Goal: Information Seeking & Learning: Learn about a topic

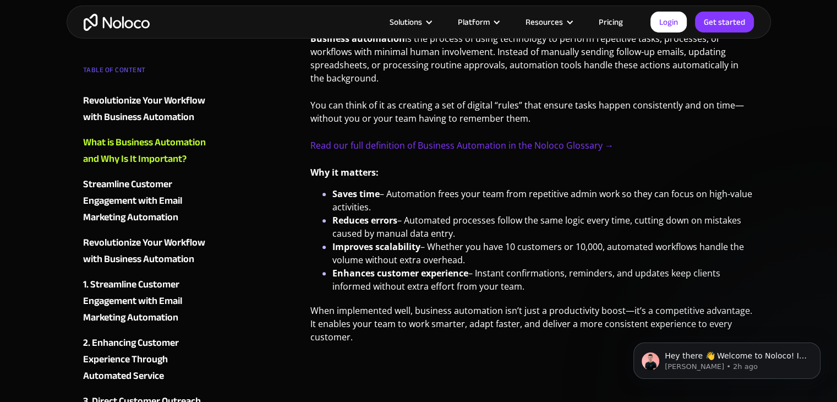
click at [402, 214] on li "Reduces errors – Automated processes follow the same logic every time, cutting …" at bounding box center [543, 227] width 422 height 26
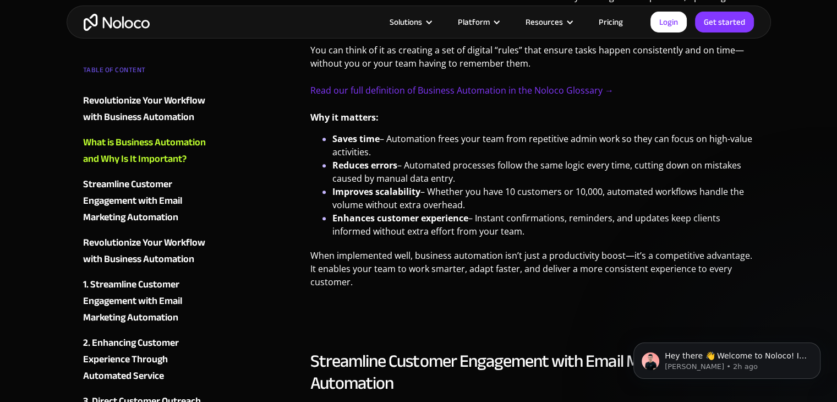
click at [461, 185] on li "Improves scalability – Whether you have 10 customers or 10,000, automated workf…" at bounding box center [543, 198] width 422 height 26
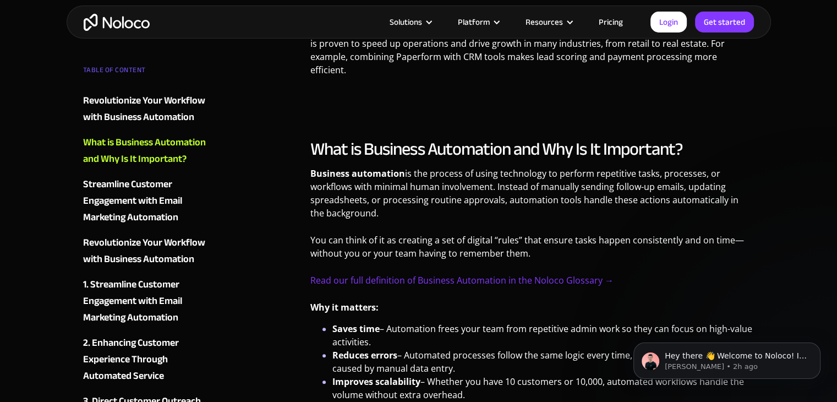
scroll to position [605, 0]
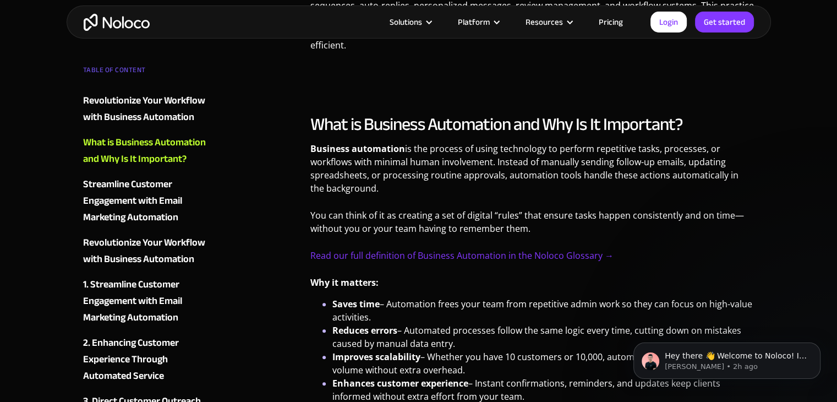
click at [461, 180] on p "Business automation is the process of using technology to perform repetitive ta…" at bounding box center [532, 172] width 444 height 61
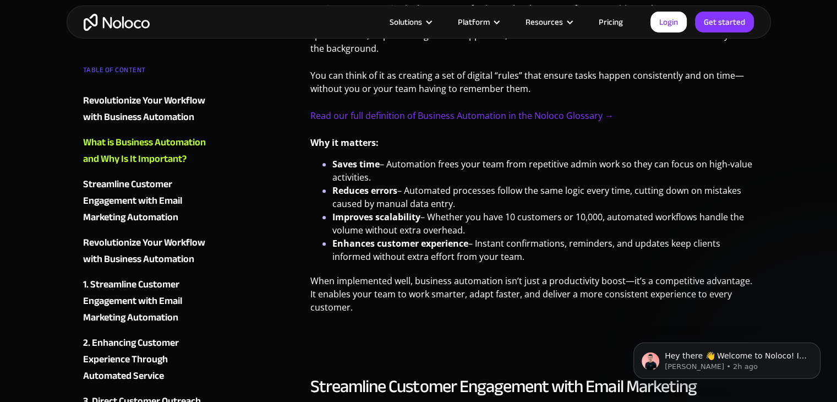
scroll to position [770, 0]
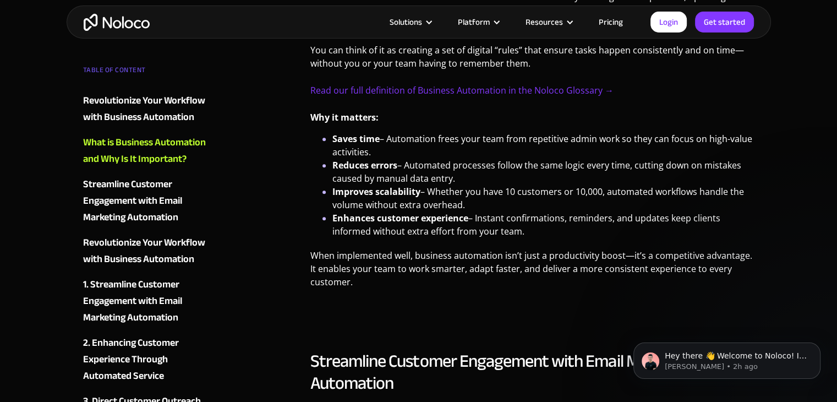
click at [550, 132] on li "Saves time – Automation frees your team from repetitive admin work so they can …" at bounding box center [543, 145] width 422 height 26
click at [554, 132] on li "Saves time – Automation frees your team from repetitive admin work so they can …" at bounding box center [543, 145] width 422 height 26
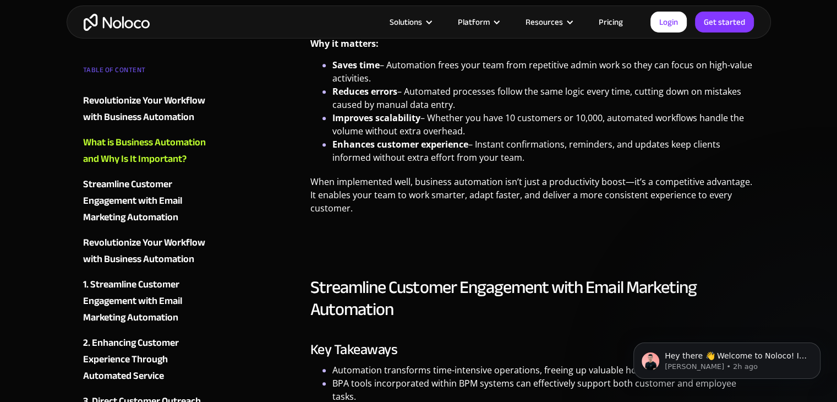
scroll to position [825, 0]
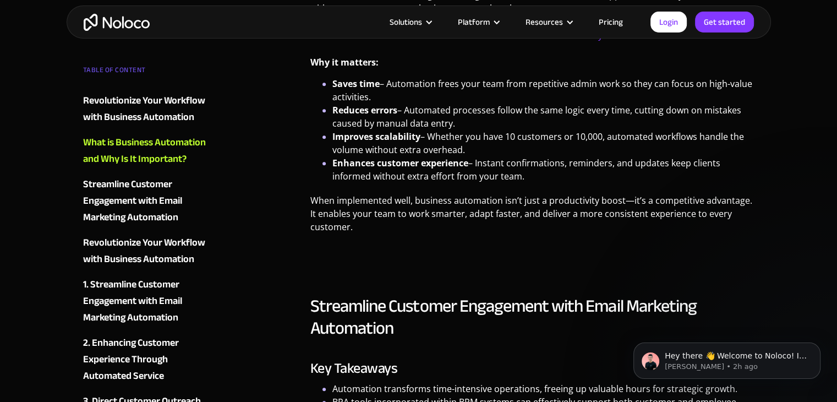
click at [534, 156] on li "Enhances customer experience – Instant confirmations, reminders, and updates ke…" at bounding box center [543, 169] width 422 height 26
click at [526, 142] on li "Improves scalability – Whether you have 10 customers or 10,000, automated workf…" at bounding box center [543, 143] width 422 height 26
click at [550, 132] on li "Improves scalability – Whether you have 10 customers or 10,000, automated workf…" at bounding box center [543, 143] width 422 height 26
click at [551, 135] on li "Improves scalability – Whether you have 10 customers or 10,000, automated workf…" at bounding box center [543, 143] width 422 height 26
click at [552, 137] on li "Improves scalability – Whether you have 10 customers or 10,000, automated workf…" at bounding box center [543, 143] width 422 height 26
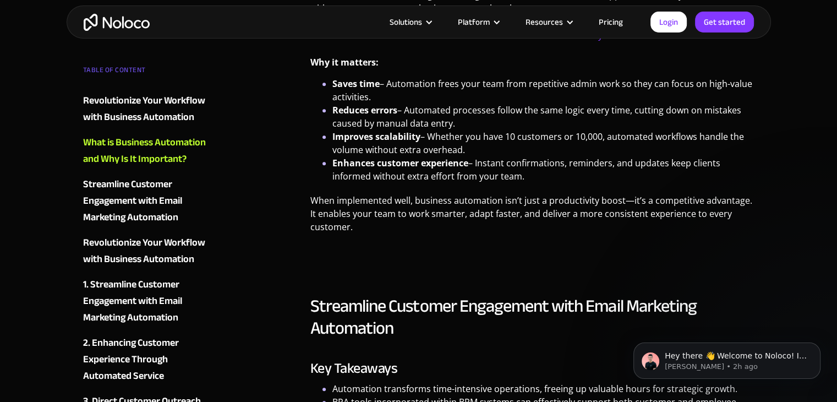
click at [552, 137] on li "Improves scalability – Whether you have 10 customers or 10,000, automated workf…" at bounding box center [543, 143] width 422 height 26
click at [556, 156] on li "Enhances customer experience – Instant confirmations, reminders, and updates ke…" at bounding box center [543, 169] width 422 height 26
click at [539, 156] on li "Enhances customer experience – Instant confirmations, reminders, and updates ke…" at bounding box center [543, 169] width 422 height 26
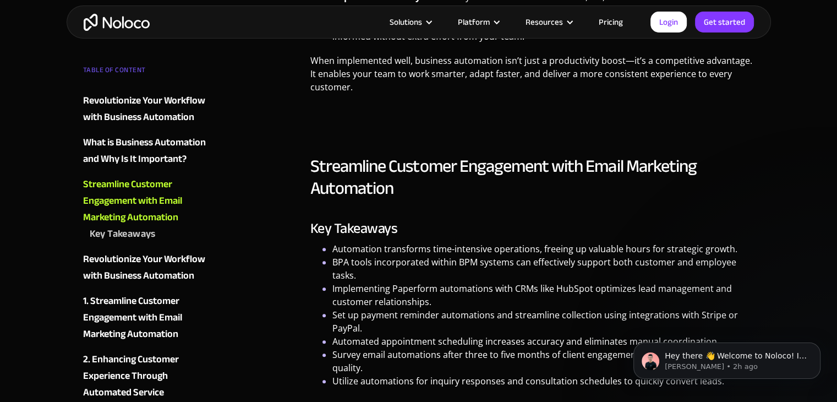
scroll to position [991, 0]
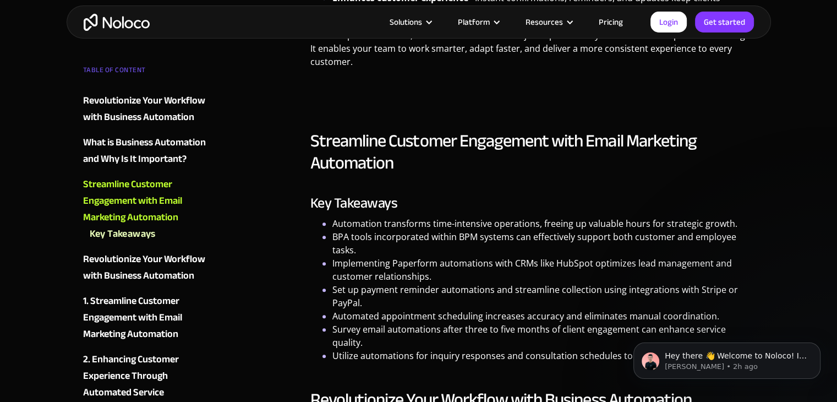
click at [520, 230] on li "BPA tools incorporated within BPM systems can effectively support both customer…" at bounding box center [543, 243] width 422 height 26
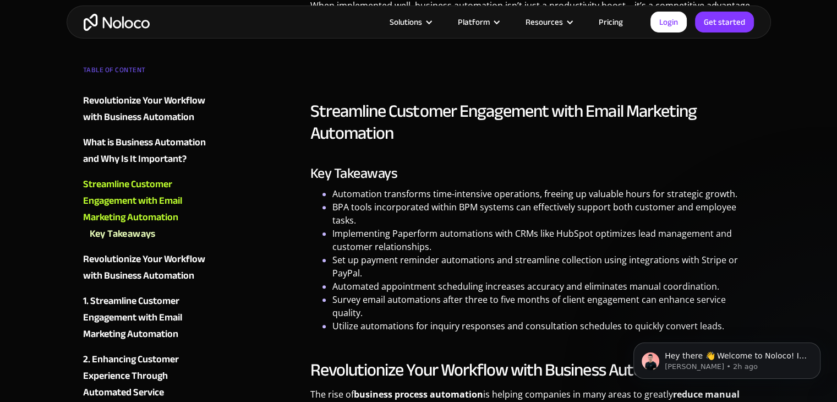
scroll to position [1046, 0]
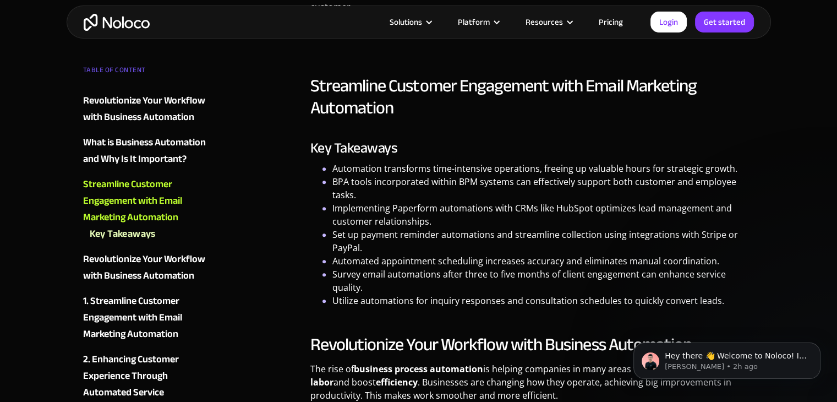
click at [522, 228] on li "Set up payment reminder automations and streamline collection using integration…" at bounding box center [543, 241] width 422 height 26
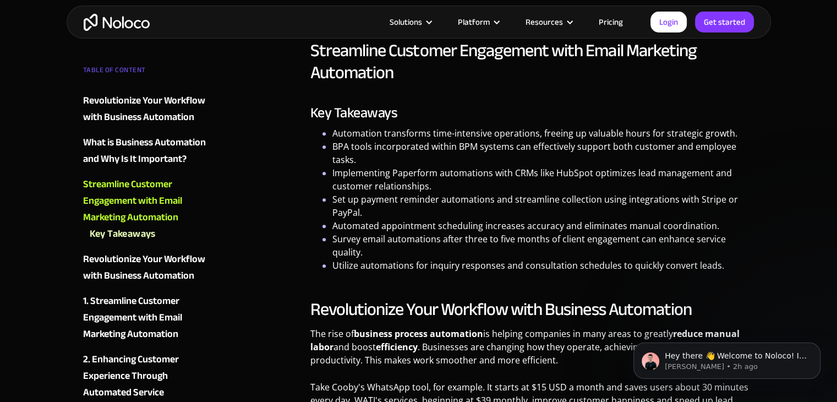
scroll to position [1101, 0]
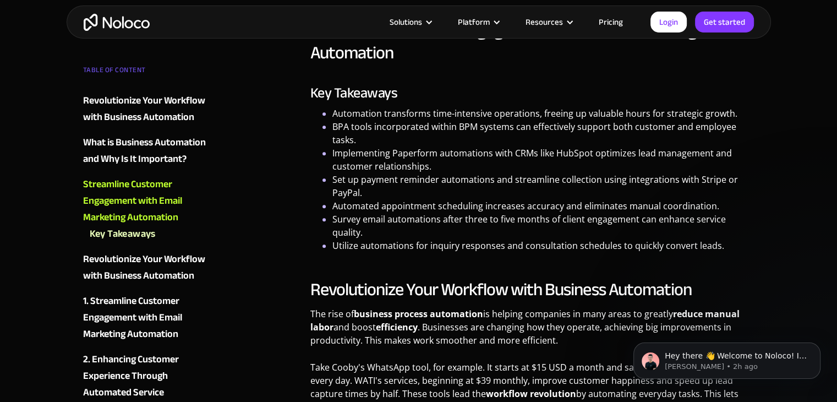
click at [555, 148] on li "Implementing Paperform automations with CRMs like HubSpot optimizes lead manage…" at bounding box center [543, 159] width 422 height 26
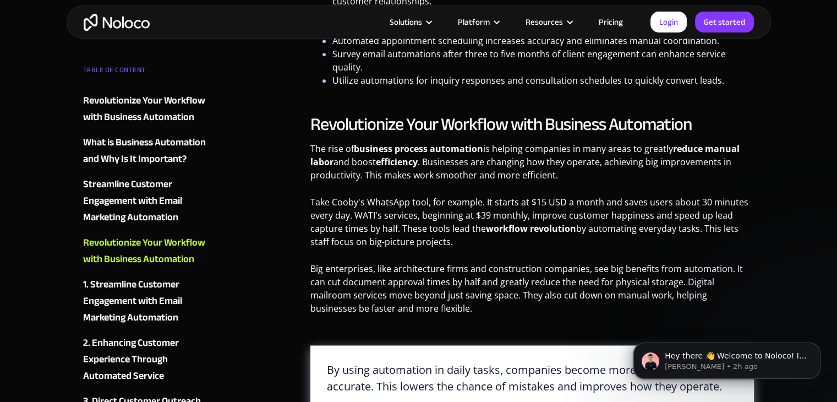
scroll to position [1321, 0]
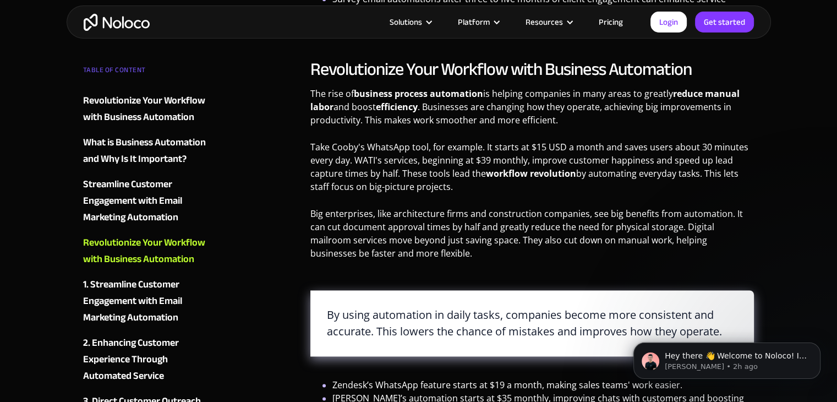
click at [439, 153] on p "Take Cooby's WhatsApp tool, for example. It starts at $15 USD a month and saves…" at bounding box center [532, 170] width 444 height 61
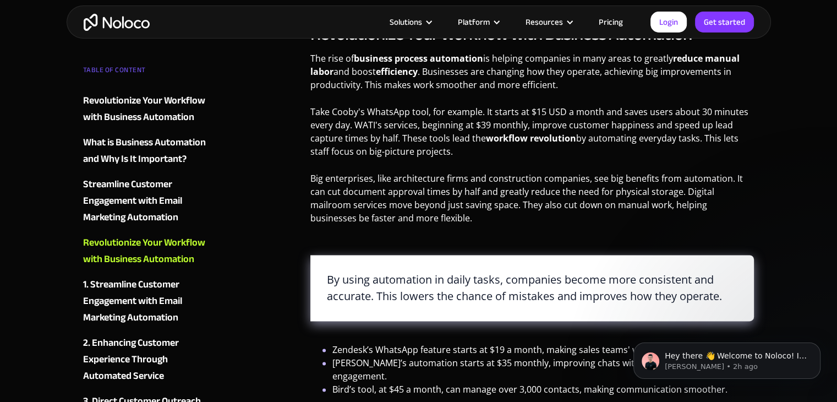
scroll to position [1376, 0]
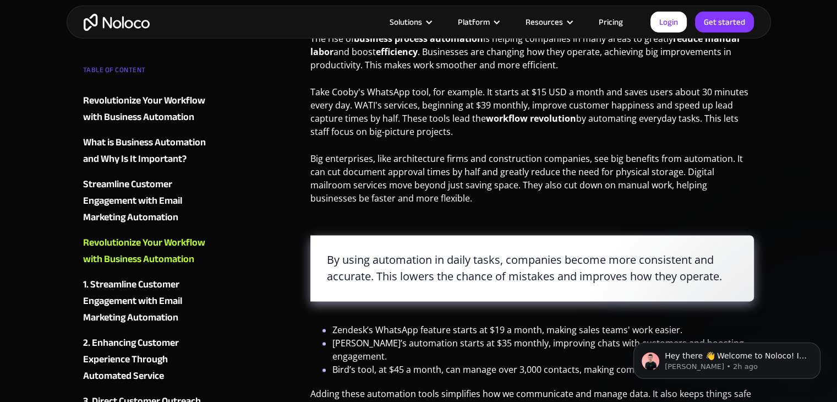
click at [425, 178] on p "Big enterprises, like architecture firms and construction companies, see big be…" at bounding box center [532, 182] width 444 height 61
click at [407, 235] on blockquote "By using automation in daily tasks, companies become more consistent and accura…" at bounding box center [532, 268] width 444 height 66
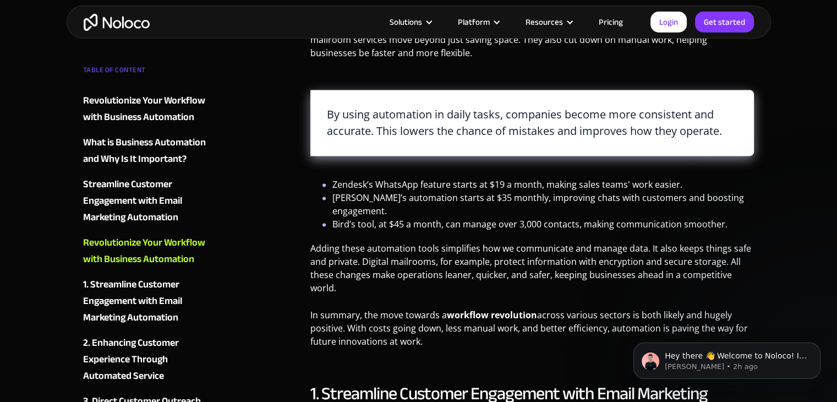
scroll to position [1541, 0]
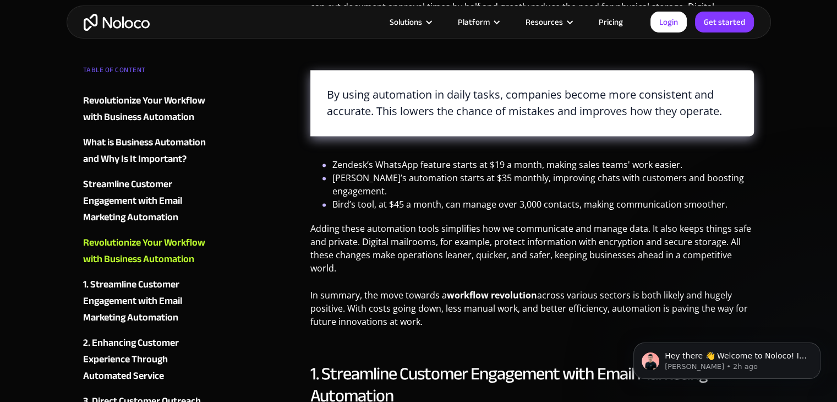
click at [425, 222] on p "Adding these automation tools simplifies how we communicate and manage data. It…" at bounding box center [532, 252] width 444 height 61
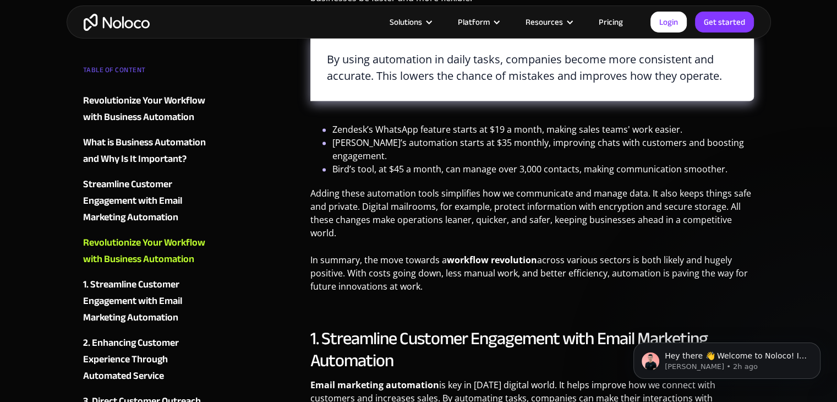
scroll to position [1596, 0]
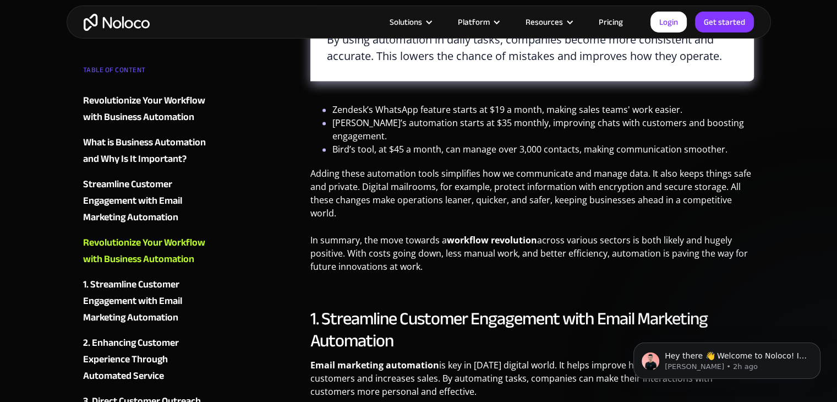
click at [453, 182] on p "Adding these automation tools simplifies how we communicate and manage data. It…" at bounding box center [532, 197] width 444 height 61
click at [458, 187] on p "Adding these automation tools simplifies how we communicate and manage data. It…" at bounding box center [532, 197] width 444 height 61
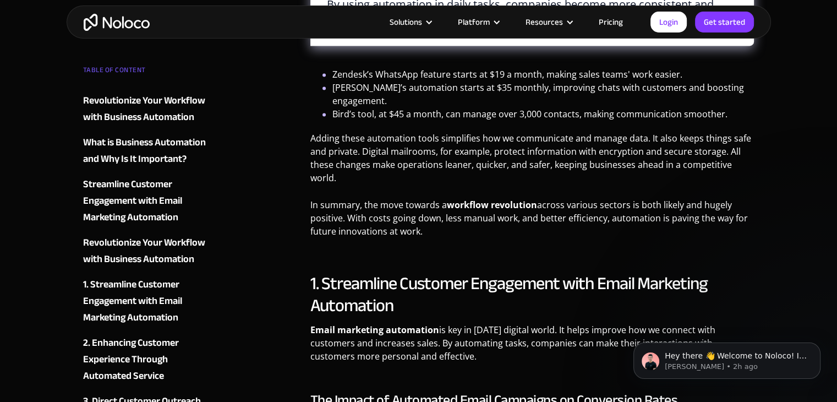
scroll to position [1651, 0]
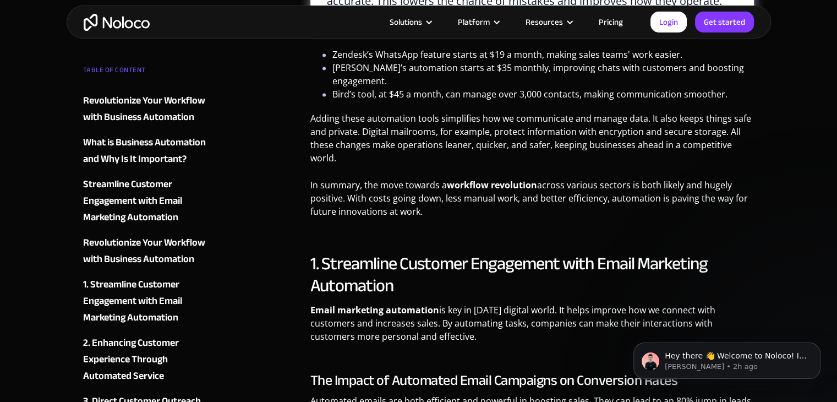
click at [461, 178] on p "In summary, the move towards a workflow revolution across various sectors is bo…" at bounding box center [532, 202] width 444 height 48
click at [456, 178] on p "In summary, the move towards a workflow revolution across various sectors is bo…" at bounding box center [532, 202] width 444 height 48
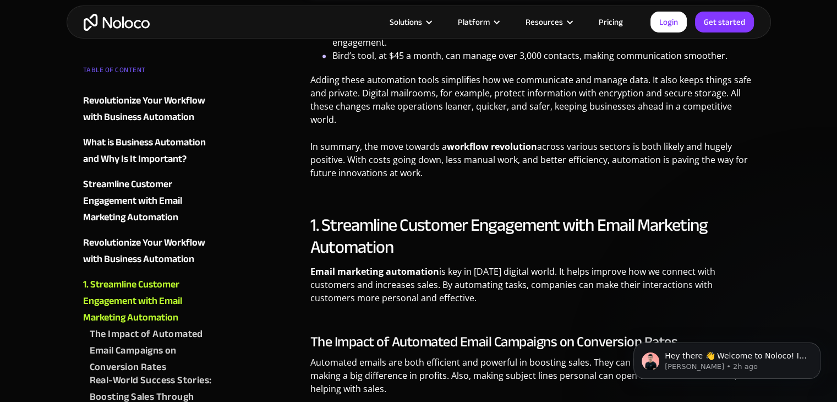
scroll to position [1761, 0]
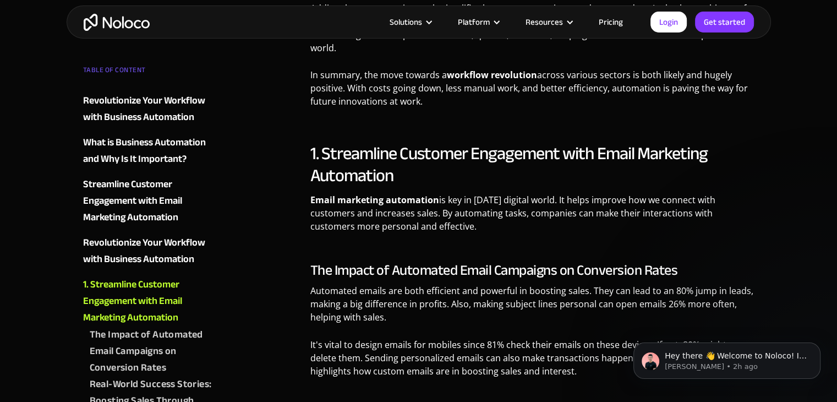
click at [471, 162] on div "1. Streamline Customer Engagement with Email Marketing Automation Email marketi…" at bounding box center [532, 350] width 444 height 414
click at [481, 193] on p "Email marketing automation is key in [DATE] digital world. It helps improve how…" at bounding box center [532, 217] width 444 height 48
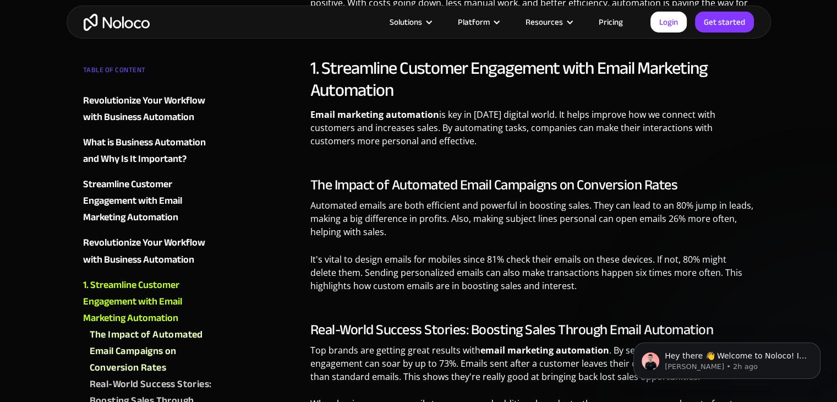
scroll to position [1871, 0]
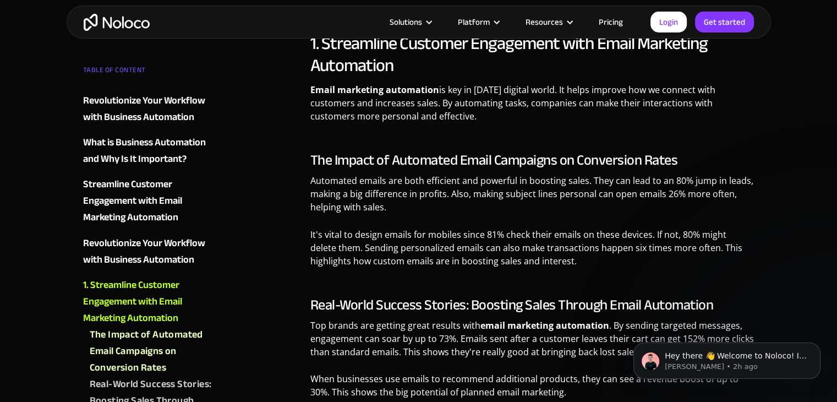
click at [481, 176] on p "Automated emails are both efficient and powerful in boosting sales. They can le…" at bounding box center [532, 198] width 444 height 48
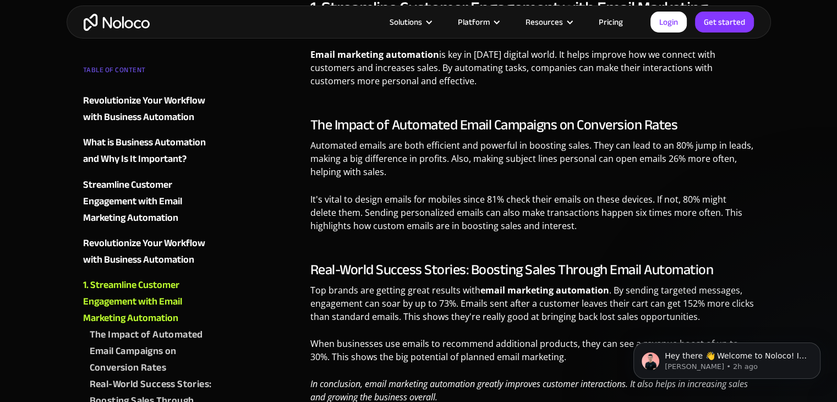
scroll to position [1926, 0]
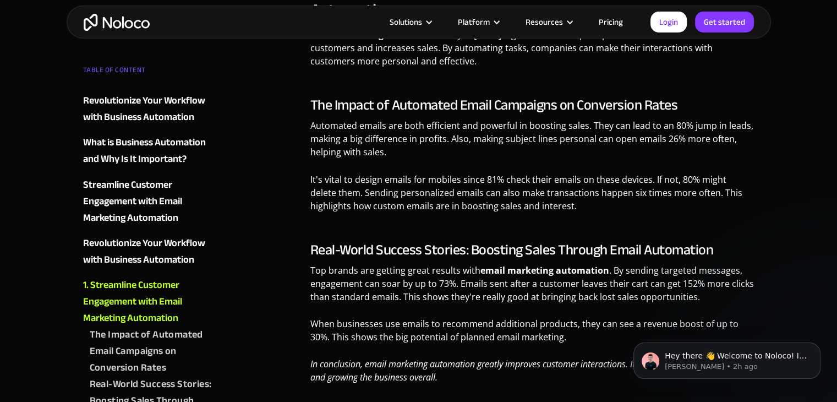
click at [484, 172] on p "It's vital to design emails for mobiles since 81% check their emails on these d…" at bounding box center [532, 196] width 444 height 48
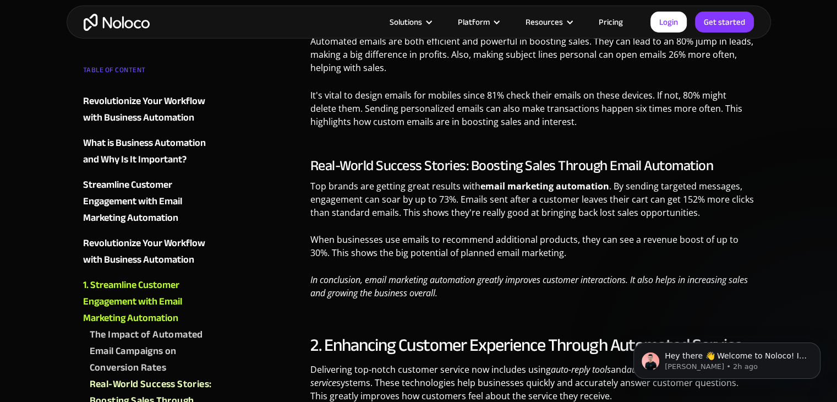
scroll to position [2036, 0]
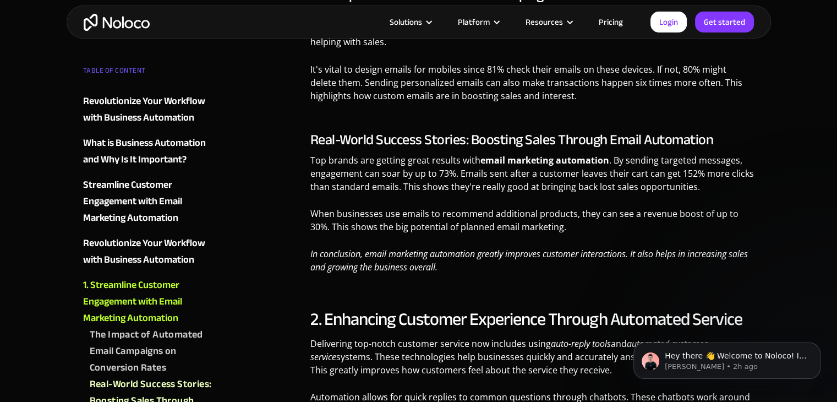
click at [495, 153] on p "Top brands are getting great results with email marketing automation . By sendi…" at bounding box center [532, 177] width 444 height 48
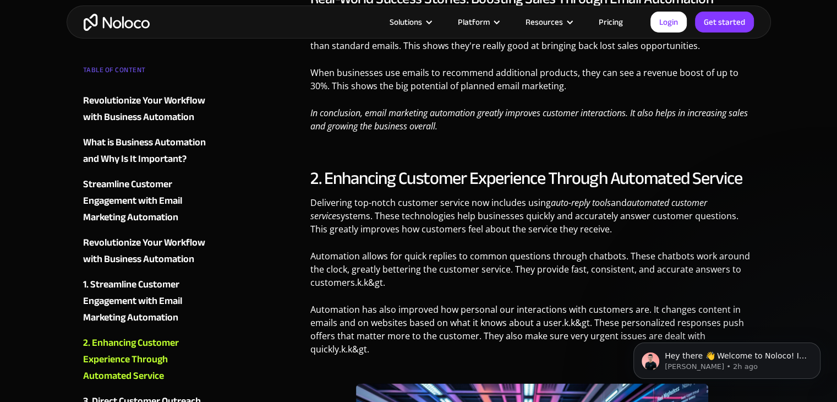
scroll to position [2201, 0]
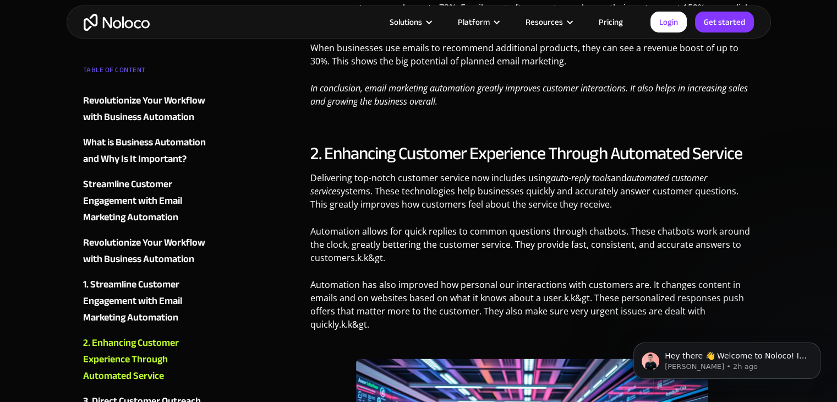
click at [505, 225] on p "Automation allows for quick replies to common questions through chatbots. These…" at bounding box center [532, 249] width 444 height 48
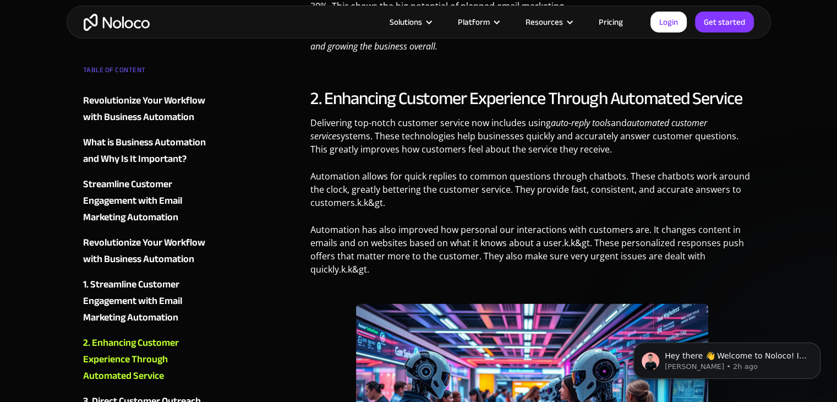
click at [505, 195] on div "2. Enhancing Customer Experience Through Automated Service Delivering top-notch…" at bounding box center [532, 364] width 444 height 552
click at [505, 170] on p "Automation allows for quick replies to common questions through chatbots. These…" at bounding box center [532, 194] width 444 height 48
click at [510, 170] on p "Automation allows for quick replies to common questions through chatbots. These…" at bounding box center [532, 194] width 444 height 48
click at [469, 116] on p "Delivering top-notch customer service now includes using auto-reply tools and a…" at bounding box center [532, 140] width 444 height 48
click at [484, 122] on p "Delivering top-notch customer service now includes using auto-reply tools and a…" at bounding box center [532, 140] width 444 height 48
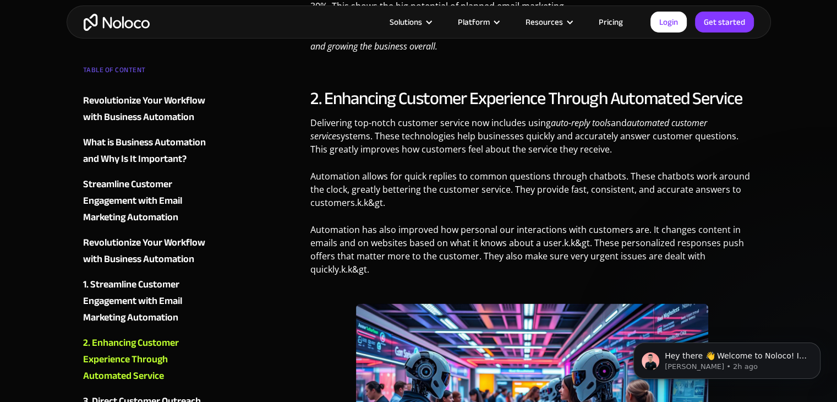
click at [483, 121] on p "Delivering top-notch customer service now includes using auto-reply tools and a…" at bounding box center [532, 140] width 444 height 48
click at [497, 170] on p "Automation allows for quick replies to common questions through chatbots. These…" at bounding box center [532, 194] width 444 height 48
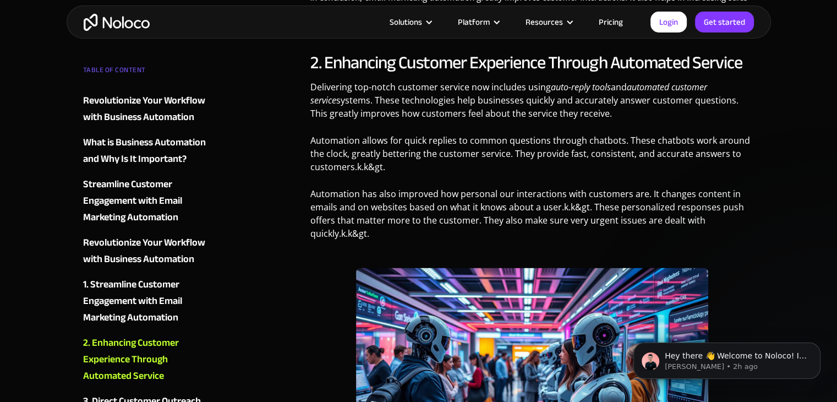
scroll to position [2311, 0]
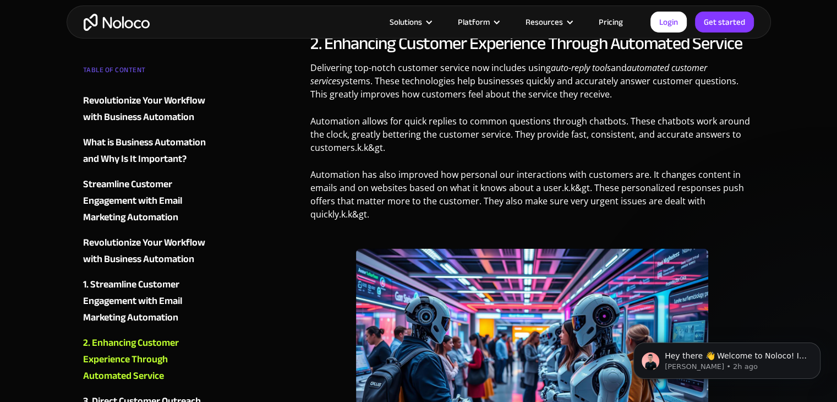
click at [511, 114] on p "Automation allows for quick replies to common questions through chatbots. These…" at bounding box center [532, 138] width 444 height 48
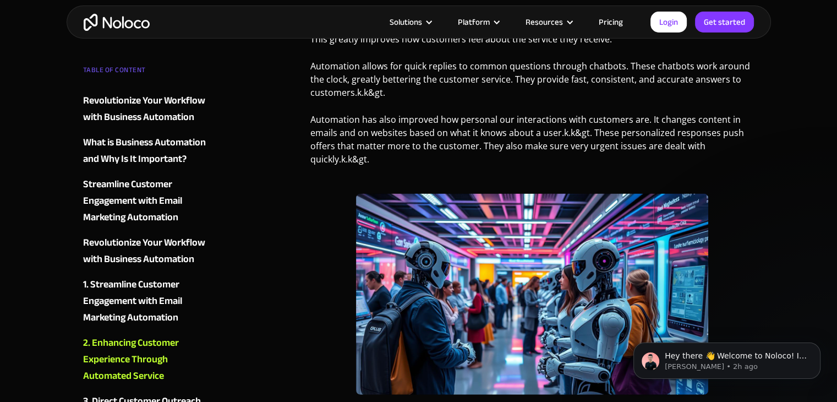
click at [511, 113] on p "Automation has also improved how personal our interactions with customers are. …" at bounding box center [532, 143] width 444 height 61
click at [510, 116] on p "Automation has also improved how personal our interactions with customers are. …" at bounding box center [532, 143] width 444 height 61
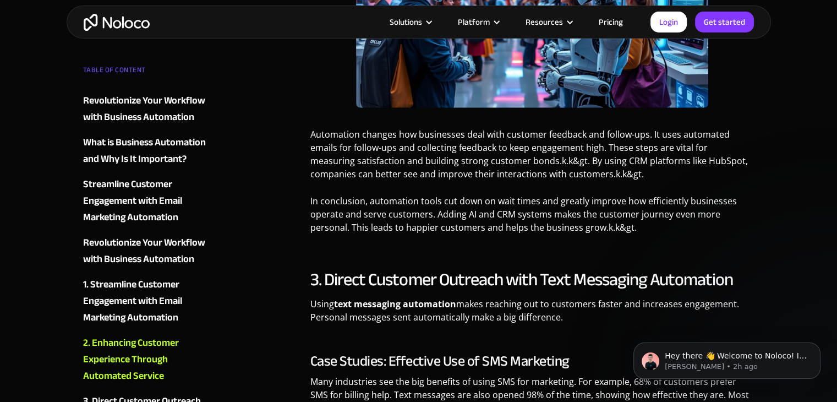
scroll to position [2697, 0]
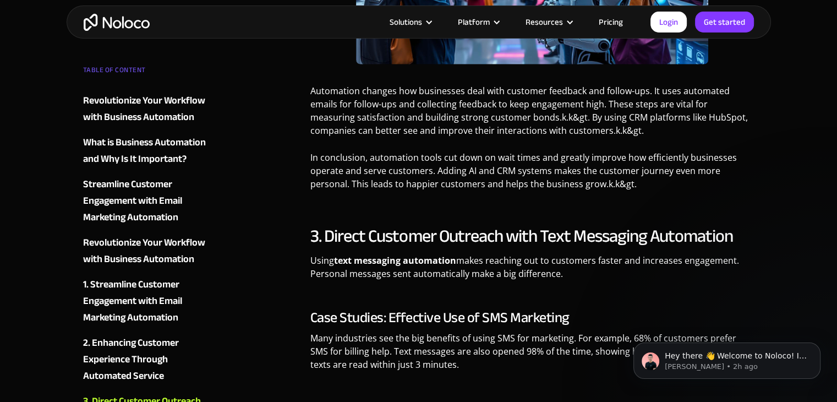
click at [510, 116] on p "Automation changes how businesses deal with customer feedback and follow-ups. I…" at bounding box center [532, 114] width 444 height 61
click at [512, 151] on p "In conclusion, automation tools cut down on wait times and greatly improve how …" at bounding box center [532, 175] width 444 height 48
click at [522, 151] on p "In conclusion, automation tools cut down on wait times and greatly improve how …" at bounding box center [532, 175] width 444 height 48
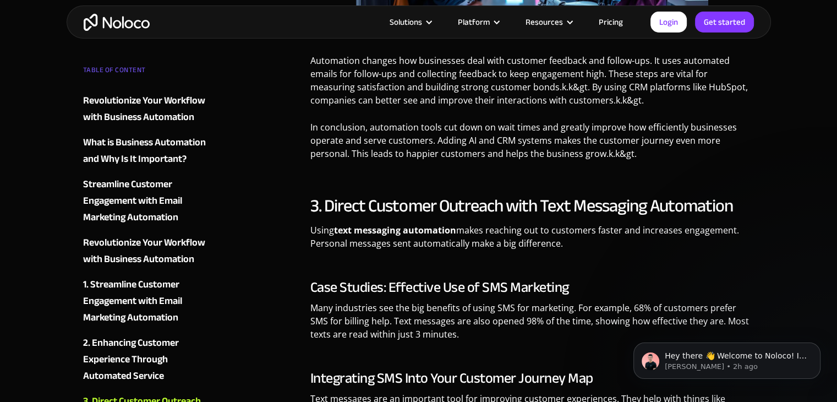
scroll to position [2752, 0]
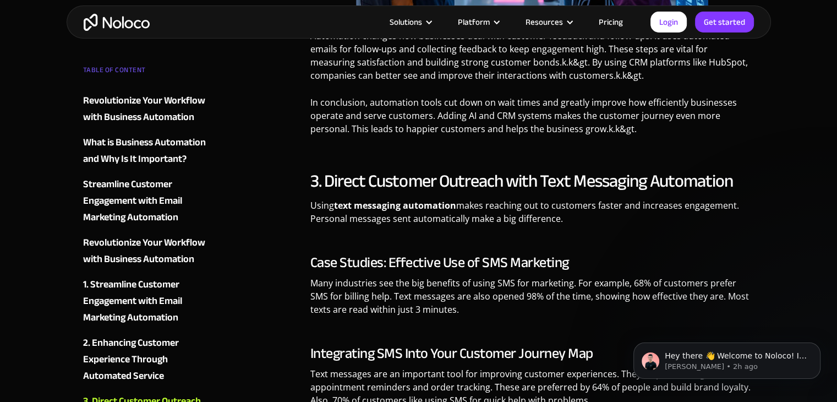
click at [522, 170] on h2 "3. Direct Customer Outreach with Text Messaging Automation" at bounding box center [532, 181] width 444 height 22
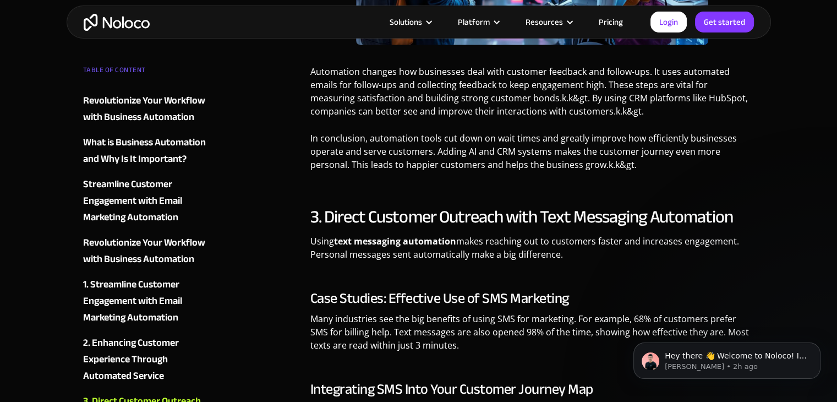
scroll to position [2697, 0]
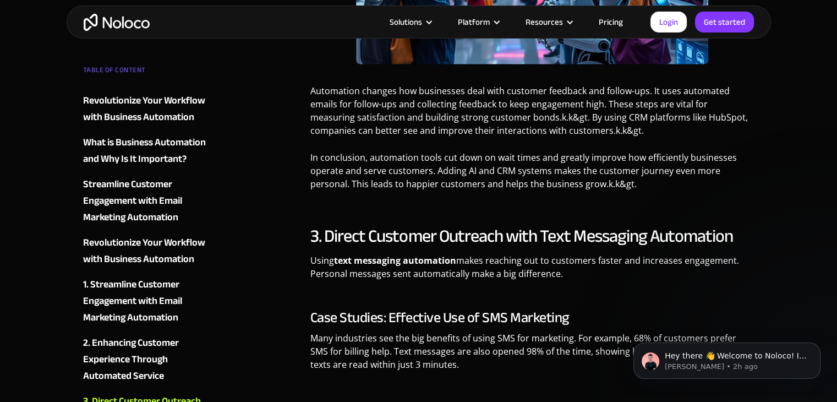
click at [522, 151] on p "In conclusion, automation tools cut down on wait times and greatly improve how …" at bounding box center [532, 175] width 444 height 48
click at [523, 156] on p "In conclusion, automation tools cut down on wait times and greatly improve how …" at bounding box center [532, 175] width 444 height 48
click at [532, 155] on p "In conclusion, automation tools cut down on wait times and greatly improve how …" at bounding box center [532, 175] width 444 height 48
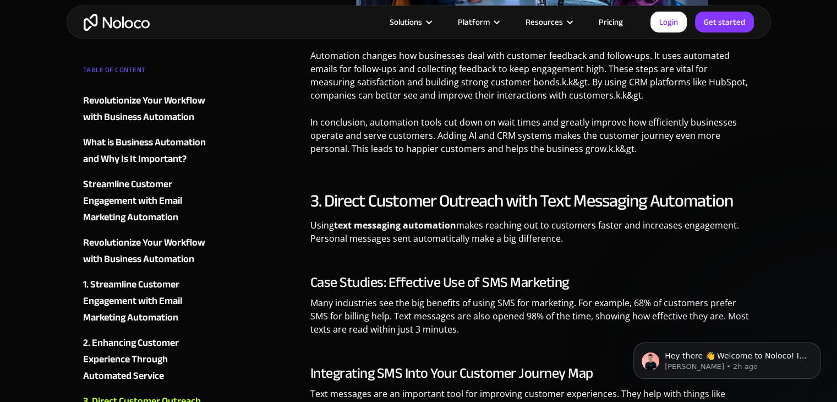
scroll to position [2752, 0]
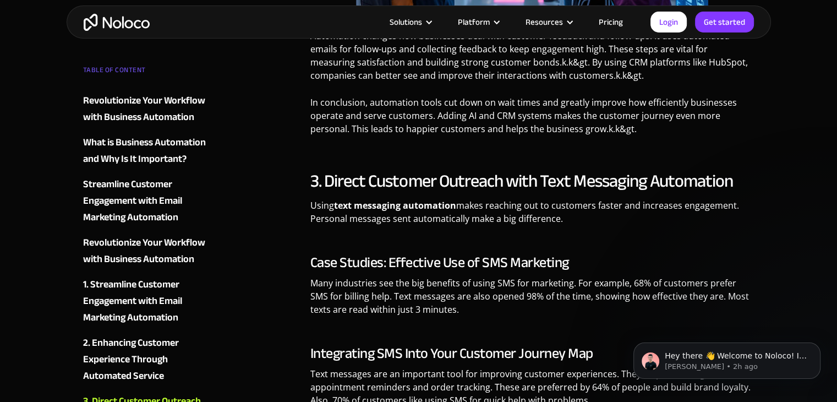
click at [533, 170] on h2 "3. Direct Customer Outreach with Text Messaging Automation" at bounding box center [532, 181] width 444 height 22
click at [501, 170] on h2 "3. Direct Customer Outreach with Text Messaging Automation" at bounding box center [532, 181] width 444 height 22
click at [517, 199] on p "Using text messaging automation makes reaching out to customers faster and incr…" at bounding box center [532, 216] width 444 height 35
click at [527, 199] on p "Using text messaging automation makes reaching out to customers faster and incr…" at bounding box center [532, 216] width 444 height 35
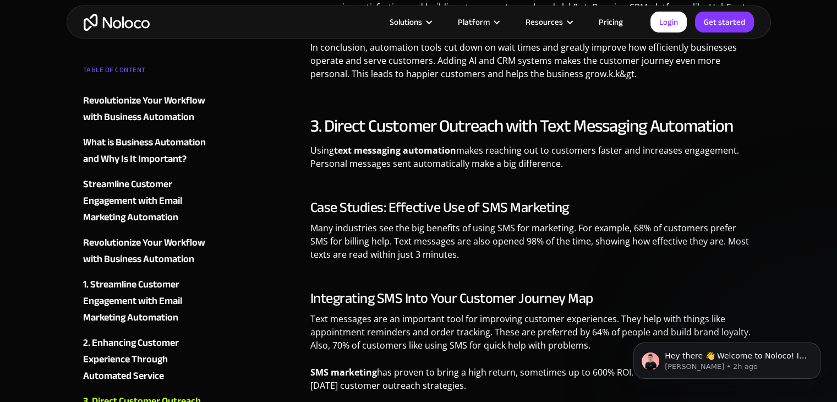
click at [526, 160] on div "3. Direct Customer Outreach with Text Messaging Automation Using text messaging…" at bounding box center [532, 257] width 444 height 285
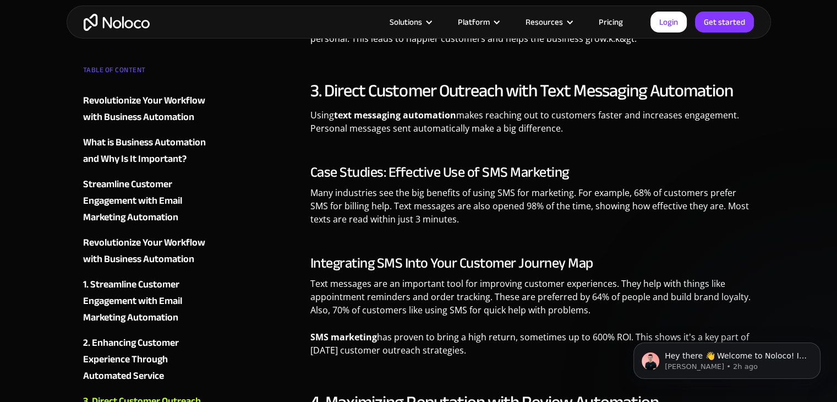
scroll to position [2862, 0]
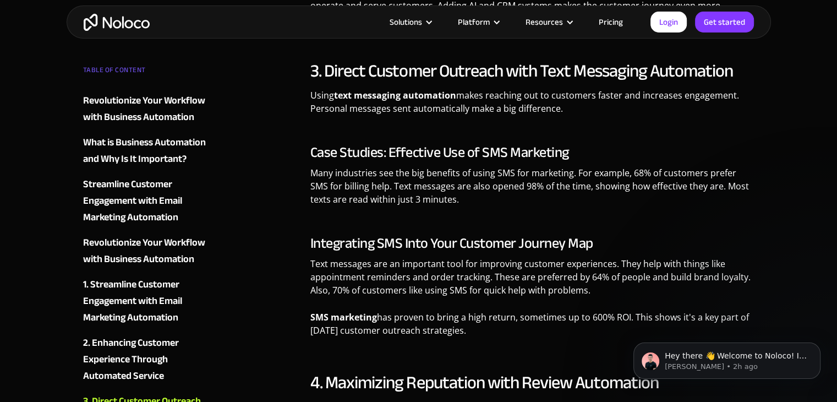
click at [526, 166] on p "Many industries see the big benefits of using SMS for marketing. For example, 6…" at bounding box center [532, 190] width 444 height 48
click at [528, 166] on p "Many industries see the big benefits of using SMS for marketing. For example, 6…" at bounding box center [532, 190] width 444 height 48
